Goal: Information Seeking & Learning: Learn about a topic

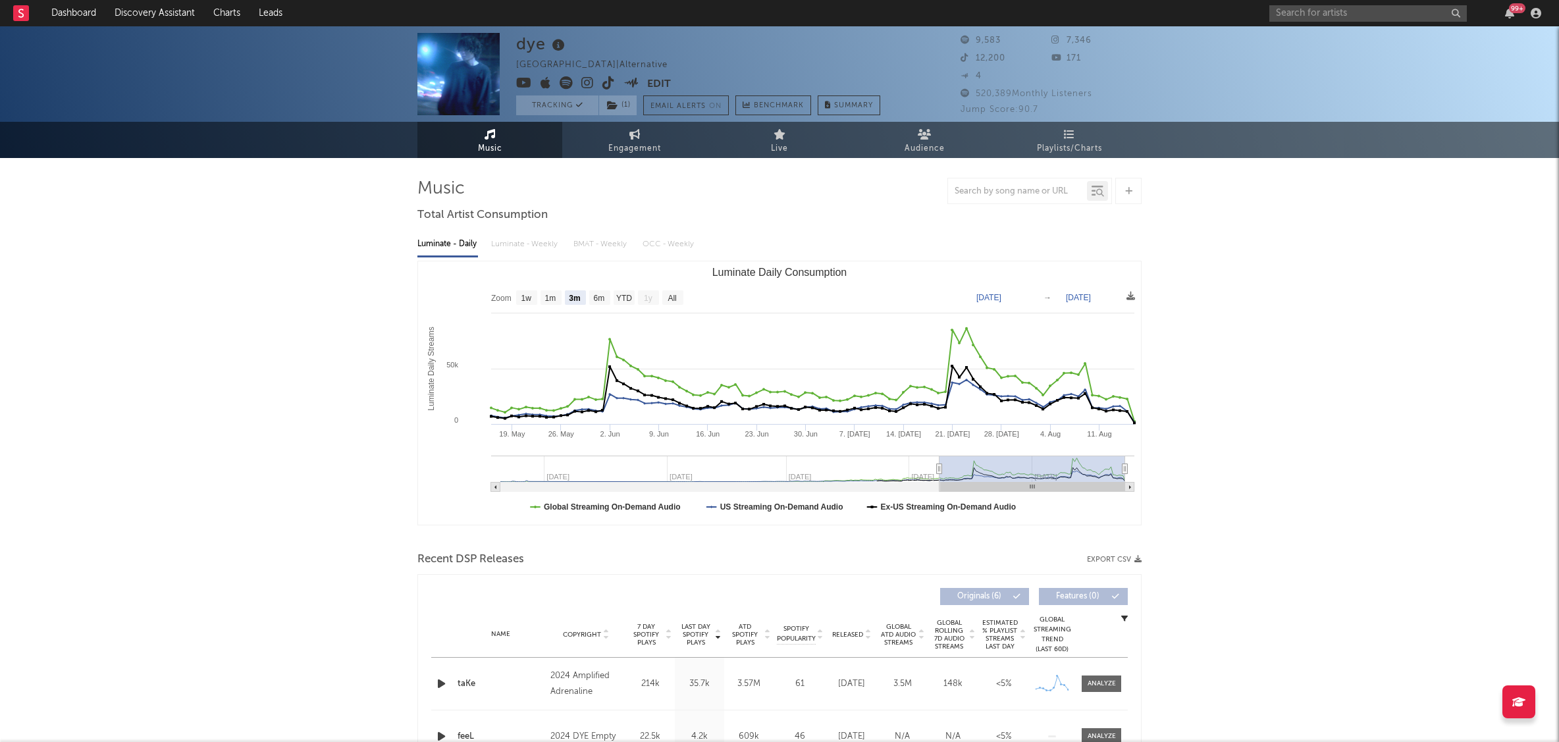
select select "3m"
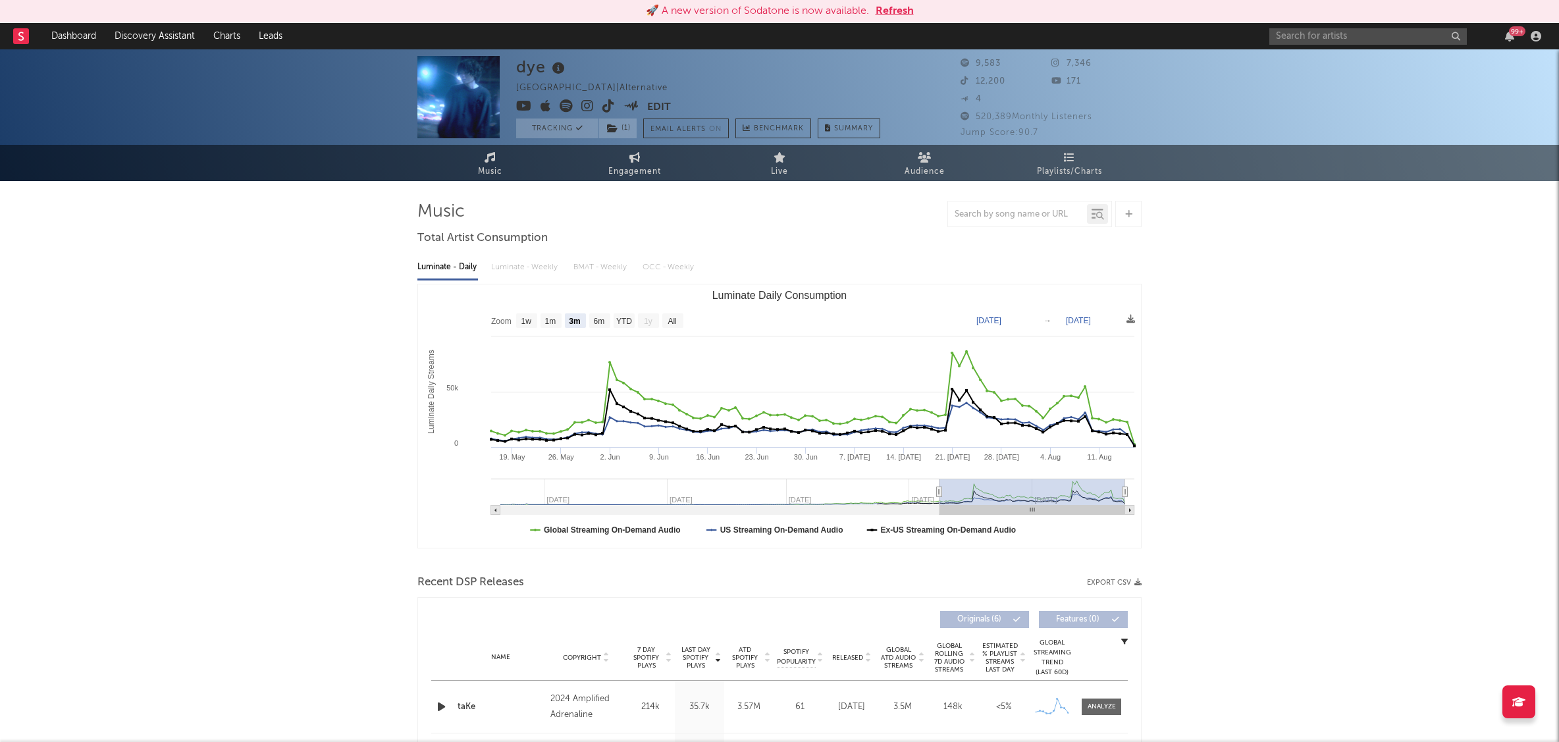
click at [894, 13] on button "Refresh" at bounding box center [895, 11] width 38 height 16
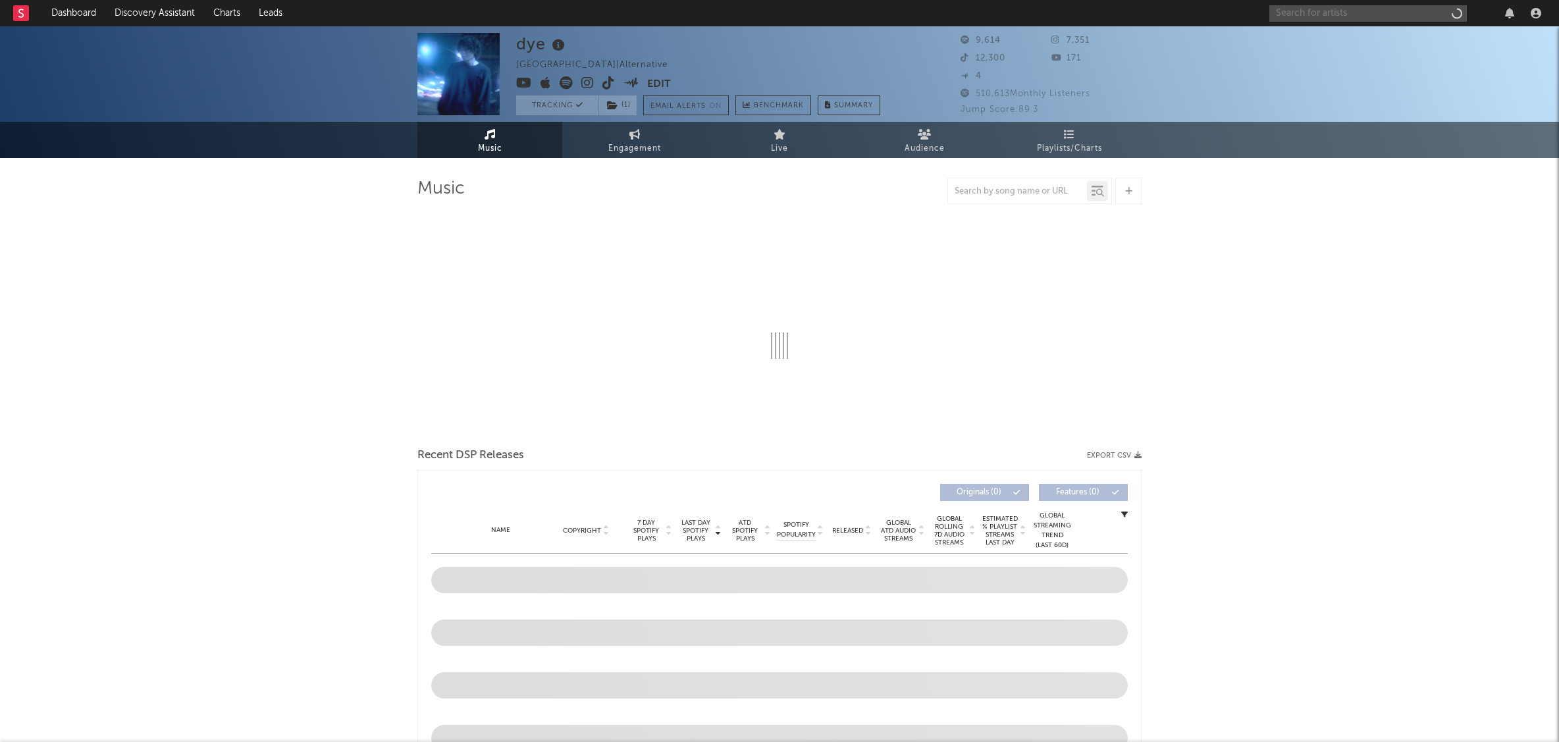
click at [1302, 13] on input "text" at bounding box center [1369, 13] width 198 height 16
select select "6m"
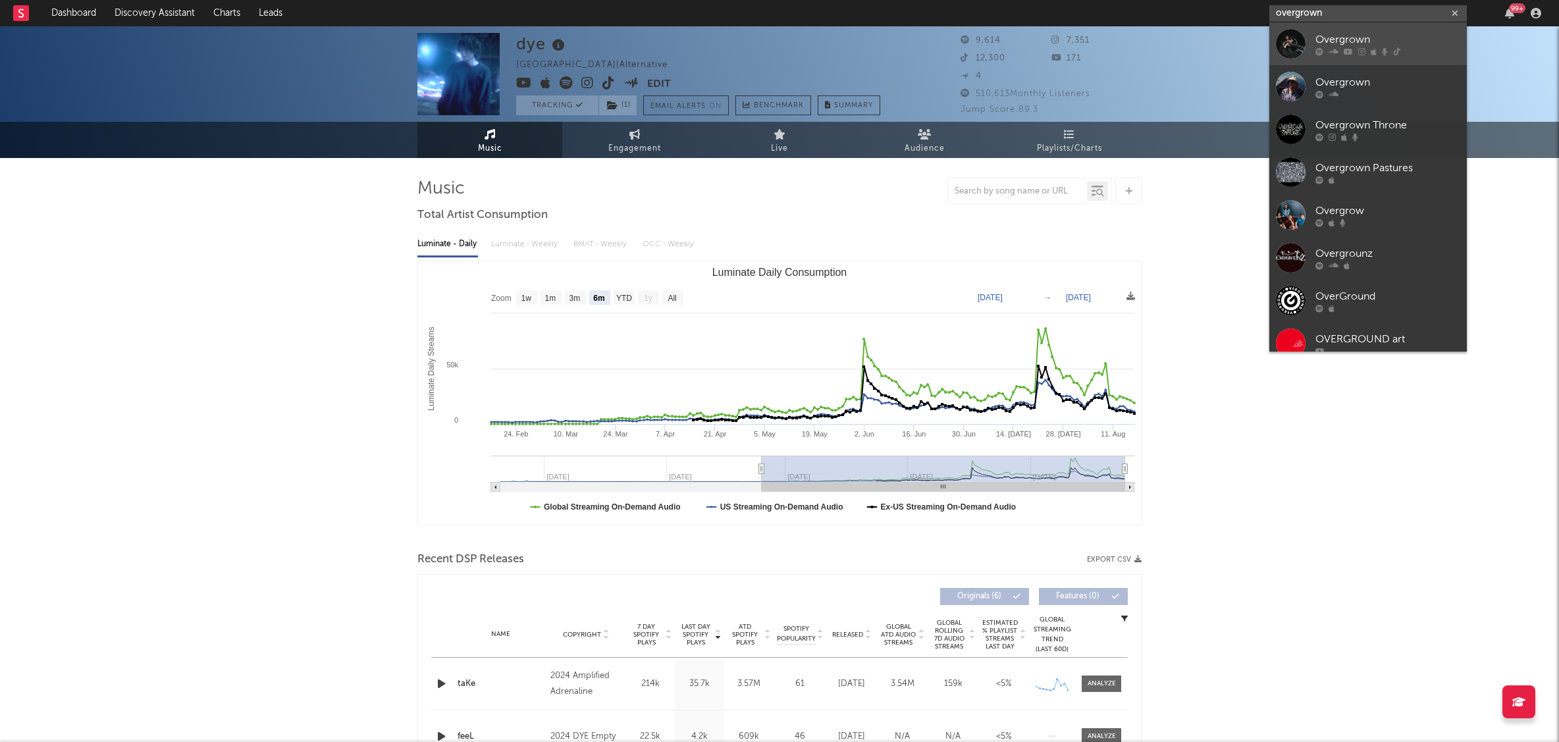
type input "overgrown"
click at [1353, 38] on div "Overgrown" at bounding box center [1388, 40] width 145 height 16
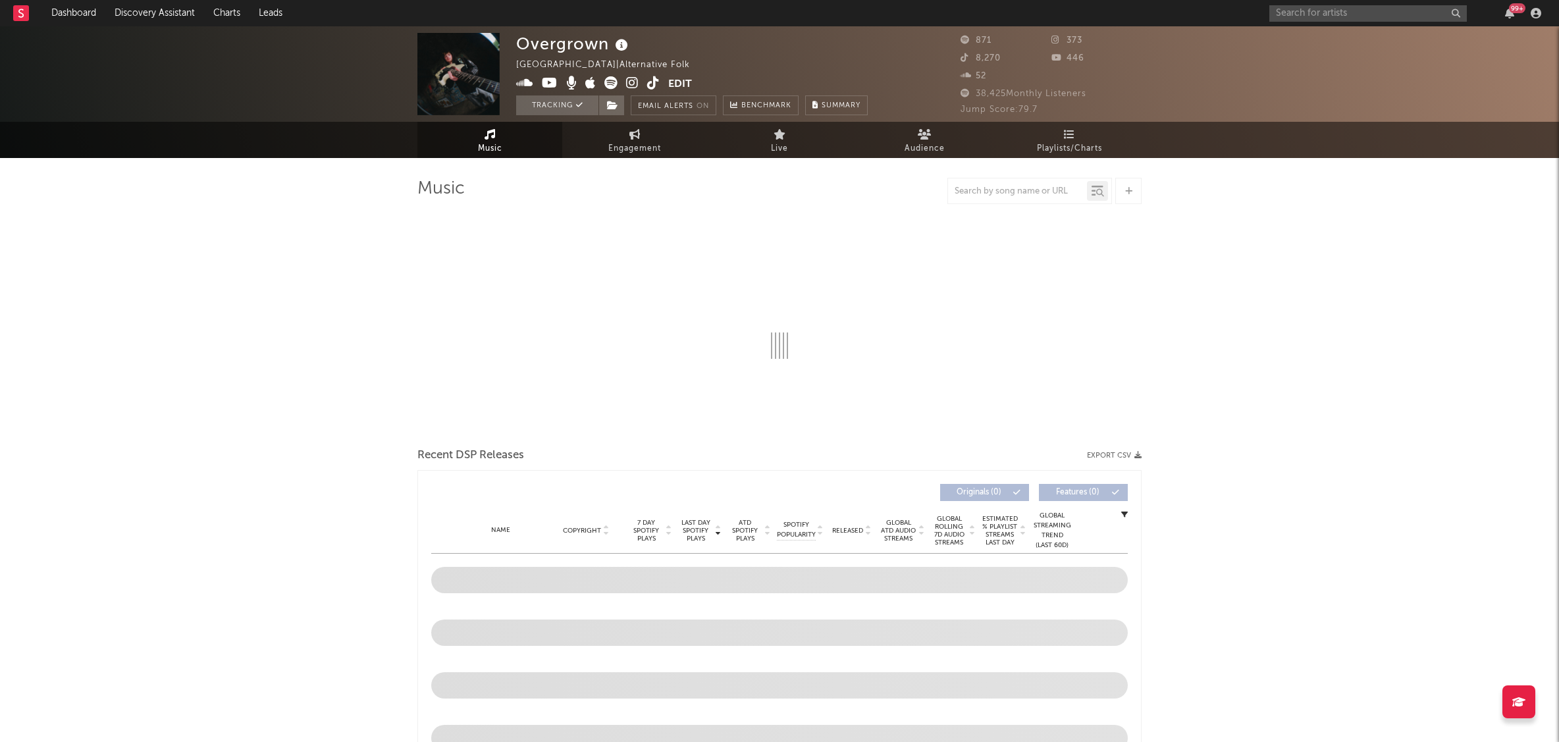
select select "1w"
